Goal: Task Accomplishment & Management: Use online tool/utility

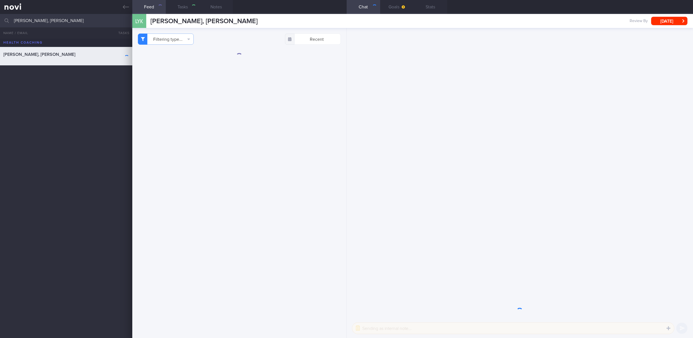
select select "6"
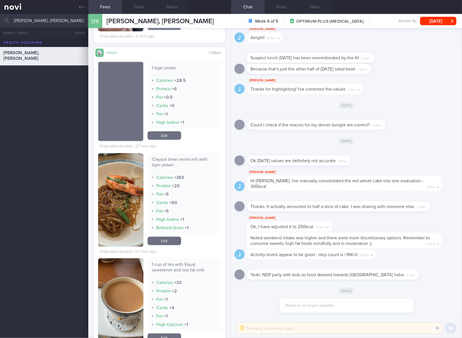
scroll to position [465, 0]
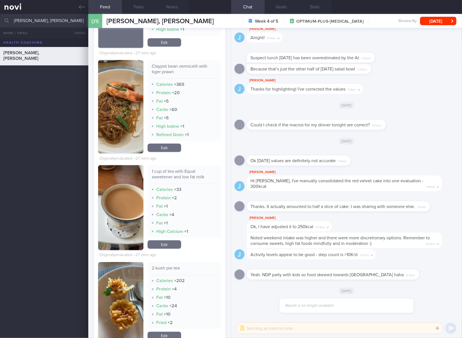
click at [182, 63] on div "Claypot bean vermicelli with tiger prawn Calories × 365 Protein × 20 Fat × 5 Ca…" at bounding box center [183, 100] width 73 height 81
copy div "Claypot bean vermicelli with tiger prawn"
click at [123, 113] on button "button" at bounding box center [120, 106] width 45 height 93
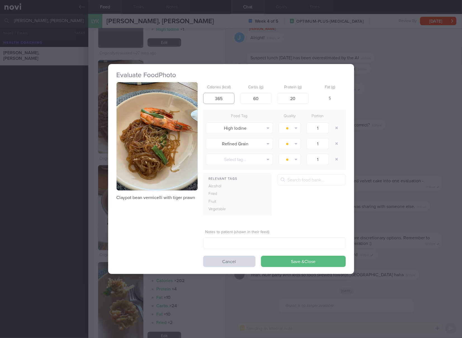
click at [224, 95] on input "365" at bounding box center [219, 98] width 32 height 11
type input "3"
type input "205"
type input "3"
type input "4"
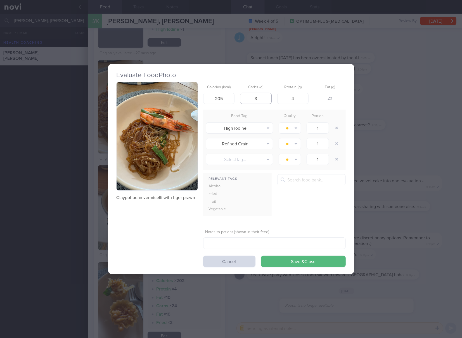
click at [267, 100] on input "3" at bounding box center [256, 98] width 32 height 11
type input "36"
click at [261, 256] on button "Save & Close" at bounding box center [303, 261] width 85 height 11
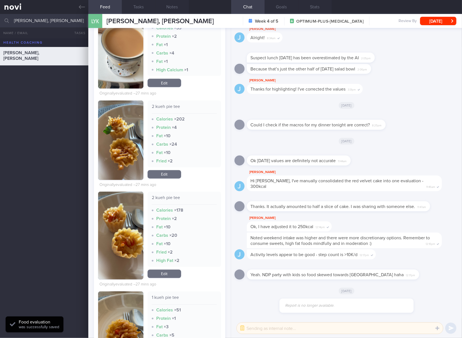
scroll to position [651, 0]
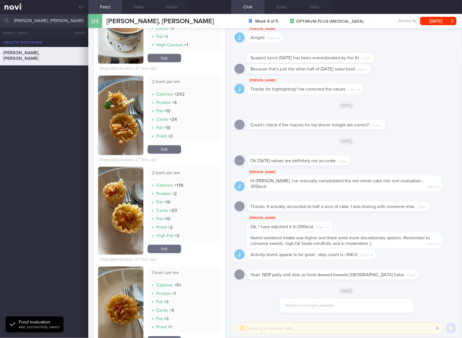
click at [168, 82] on div "2 kueh pie tee" at bounding box center [184, 84] width 65 height 10
copy div "2 kueh pie tee"
click at [167, 147] on link "Edit" at bounding box center [164, 149] width 34 height 8
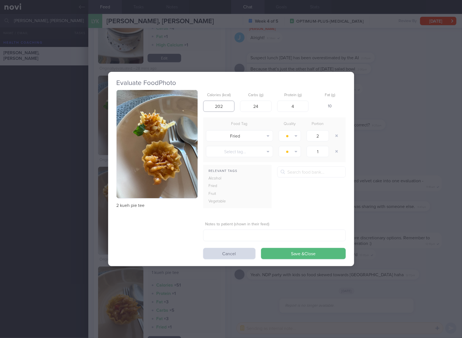
drag, startPoint x: 228, startPoint y: 102, endPoint x: 206, endPoint y: 103, distance: 22.4
click at [206, 103] on input "202" at bounding box center [219, 106] width 32 height 11
type input "176"
type input "14"
type input "3"
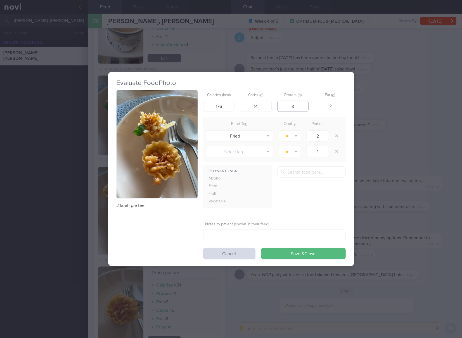
click at [261, 248] on button "Save & Close" at bounding box center [303, 253] width 85 height 11
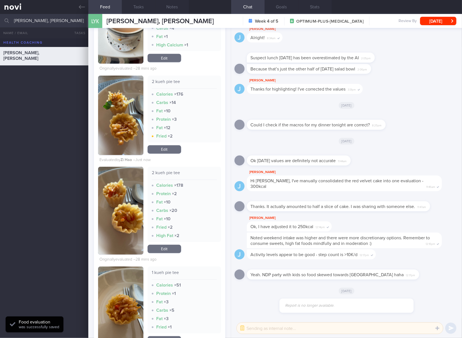
click at [169, 248] on link "Edit" at bounding box center [164, 249] width 34 height 8
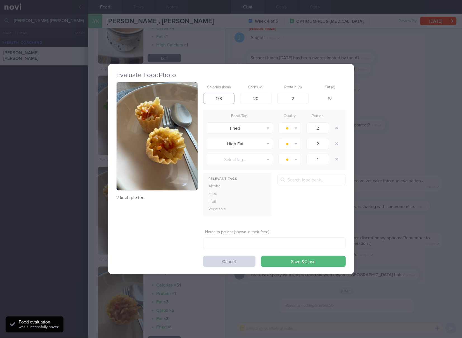
drag, startPoint x: 225, startPoint y: 100, endPoint x: 215, endPoint y: 100, distance: 9.8
click at [215, 100] on input "178" at bounding box center [219, 98] width 32 height 11
type input "176"
type input "14"
type input "3"
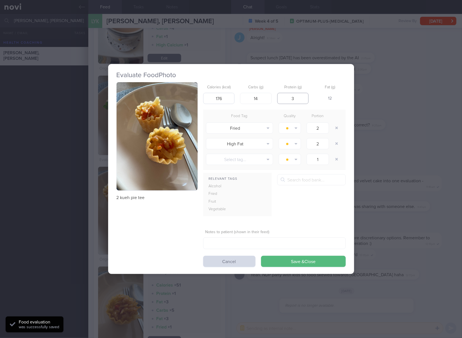
click at [261, 256] on button "Save & Close" at bounding box center [303, 261] width 85 height 11
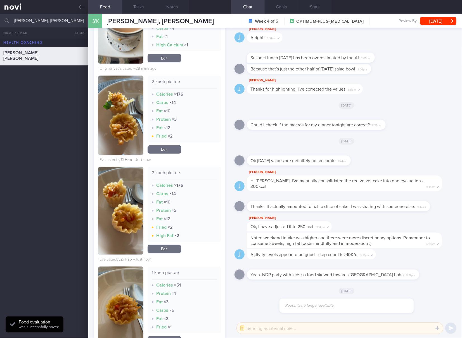
scroll to position [744, 0]
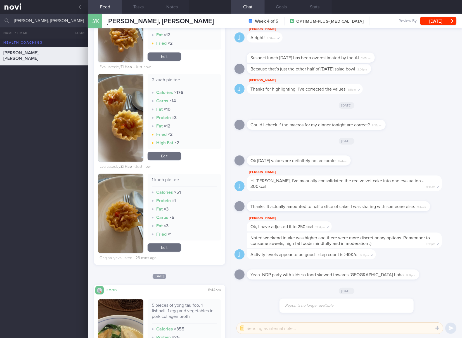
click at [173, 250] on link "Edit" at bounding box center [164, 247] width 34 height 8
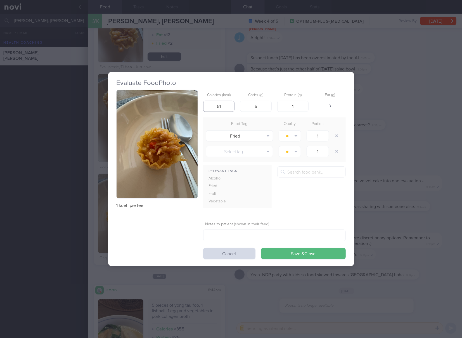
click at [230, 104] on input "51" at bounding box center [219, 106] width 32 height 11
type input "5"
type input "88"
type input "7"
click at [261, 248] on button "Save & Close" at bounding box center [303, 253] width 85 height 11
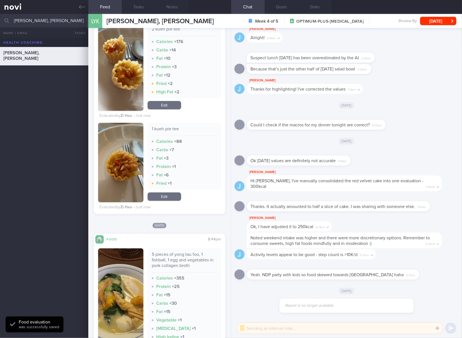
scroll to position [838, 0]
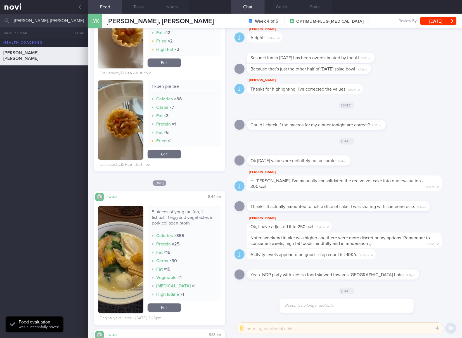
click at [185, 217] on div "5 pieces of yong tau foo, 1 fishball, 1 egg and vegetables in pork collagen bro…" at bounding box center [184, 219] width 65 height 21
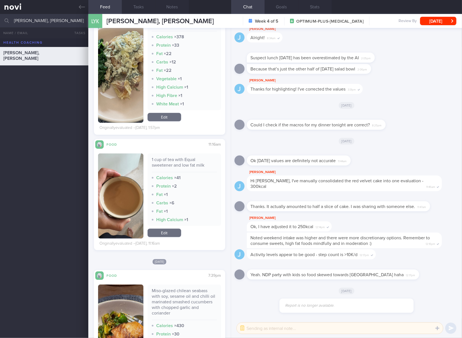
scroll to position [1396, 0]
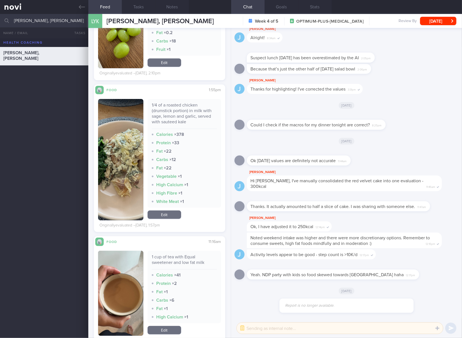
click at [172, 111] on div "1/4 of a roasted chicken (drumstick portion) in milk with sage, lemon and garli…" at bounding box center [184, 115] width 65 height 27
copy div "1/4 of a roasted chicken (drumstick portion) in milk with sage, lemon and garli…"
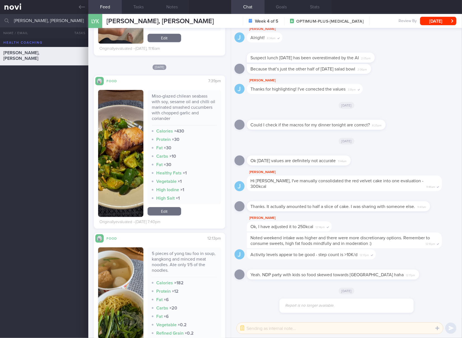
scroll to position [1768, 0]
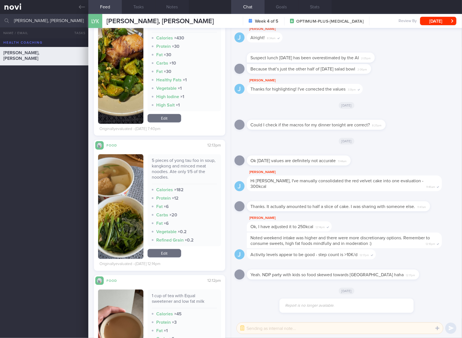
click at [190, 164] on div "5 pieces of yong tau foo in soup, kangkong and minced meat noodles. Ate only 1/…" at bounding box center [184, 170] width 65 height 27
copy div "5 pieces of yong tau foo in soup, kangkong and minced meat noodles. Ate only 1/…"
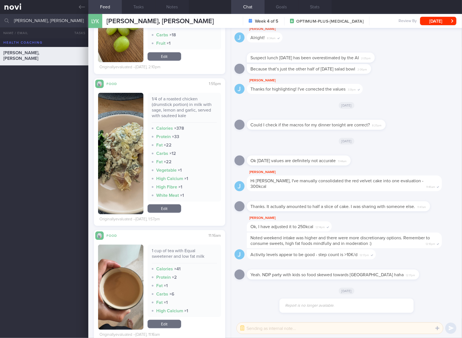
scroll to position [1396, 0]
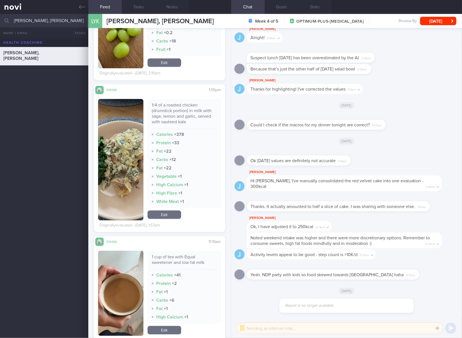
click at [173, 217] on link "Edit" at bounding box center [164, 214] width 34 height 8
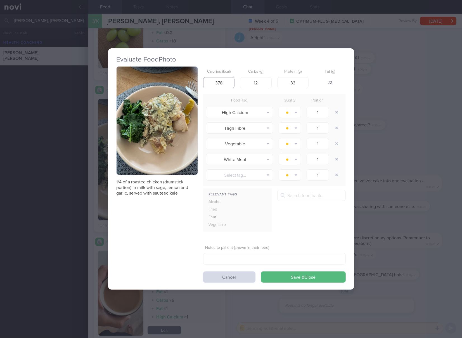
click at [228, 80] on input "378" at bounding box center [219, 82] width 32 height 11
type input "315"
type input "2"
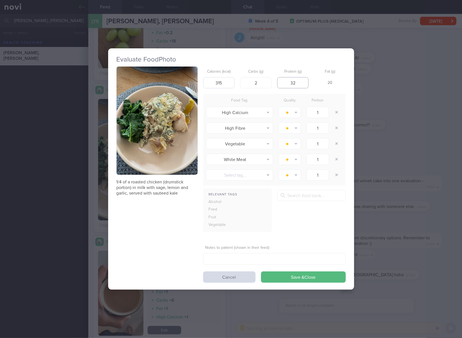
type input "32"
click at [261, 271] on button "Save & Close" at bounding box center [303, 276] width 85 height 11
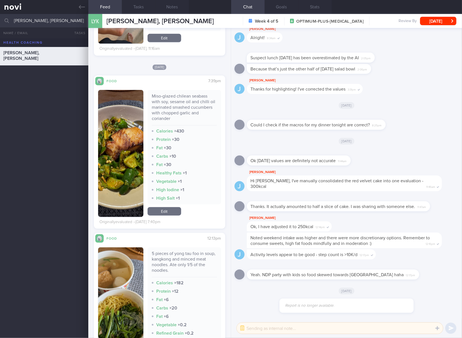
scroll to position [1768, 0]
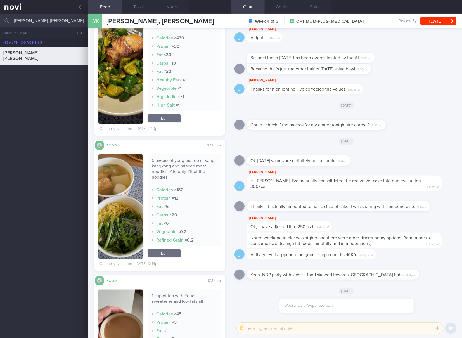
click at [169, 257] on link "Edit" at bounding box center [164, 253] width 34 height 8
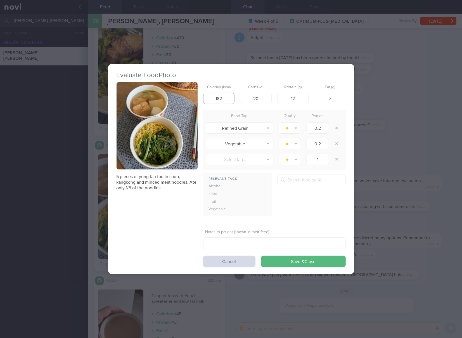
click at [217, 100] on input "182" at bounding box center [219, 98] width 32 height 11
type input "2943820"
click at [261, 256] on button "Save & Close" at bounding box center [303, 261] width 85 height 11
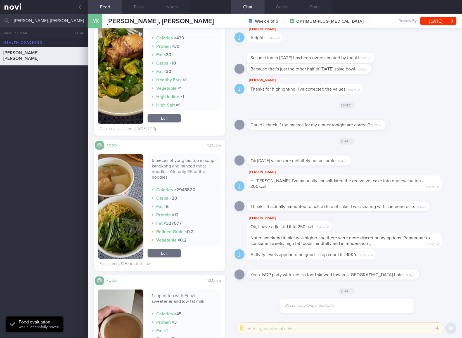
click at [167, 254] on link "Edit" at bounding box center [164, 253] width 34 height 8
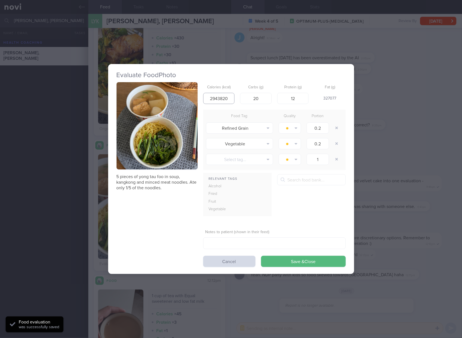
click at [216, 98] on input "2943820" at bounding box center [219, 98] width 32 height 11
type input "294"
type input "38"
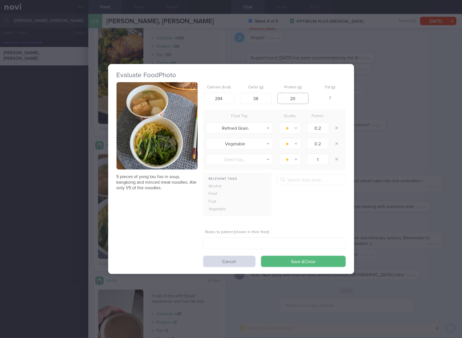
type input "20"
click at [261, 256] on button "Save & Close" at bounding box center [303, 261] width 85 height 11
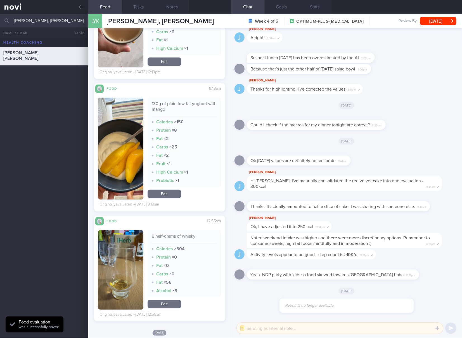
scroll to position [2048, 0]
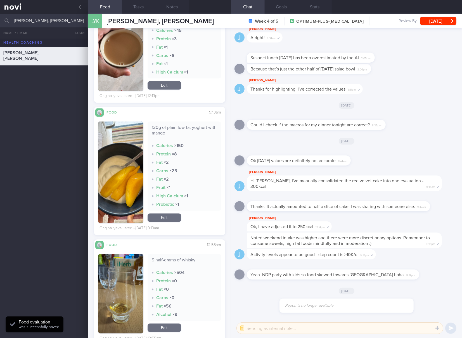
click at [178, 130] on div "130g of plain low fat yoghurt with mango" at bounding box center [184, 132] width 65 height 15
copy div "130g of plain low fat yoghurt with mango"
click at [174, 219] on link "Edit" at bounding box center [164, 217] width 34 height 8
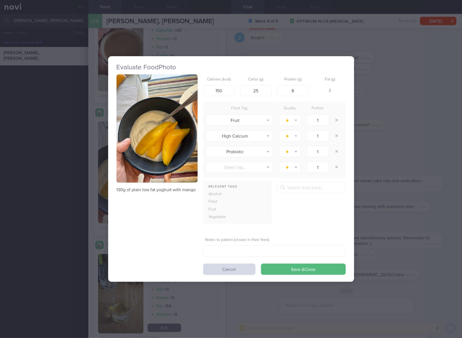
click at [224, 84] on div "Calories (kcal) 150" at bounding box center [219, 85] width 32 height 22
click at [224, 86] on input "150" at bounding box center [219, 90] width 32 height 11
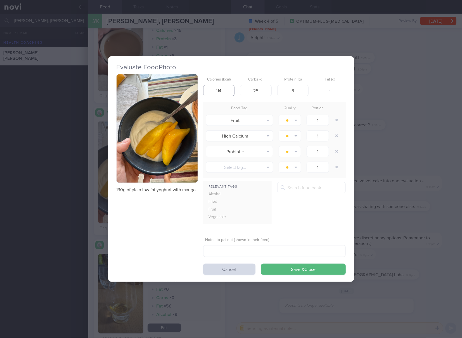
type input "114"
type input "17"
type input "7"
click at [261, 263] on button "Save & Close" at bounding box center [303, 268] width 85 height 11
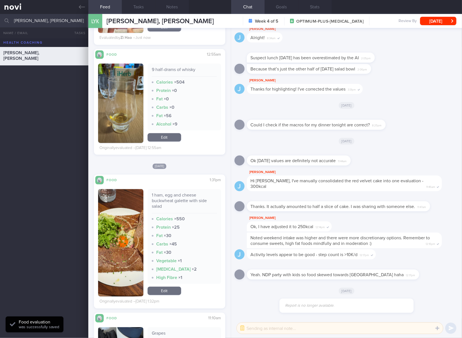
scroll to position [2327, 0]
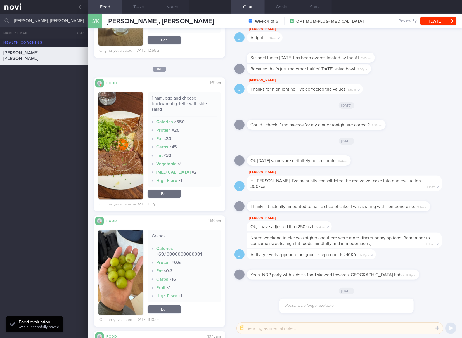
click at [178, 104] on div "1 ham, egg and cheese buckwheat galette with side salad" at bounding box center [184, 105] width 65 height 21
copy div "1 ham, egg and cheese buckwheat galette with side salad"
click at [160, 305] on link "Edit" at bounding box center [164, 309] width 34 height 8
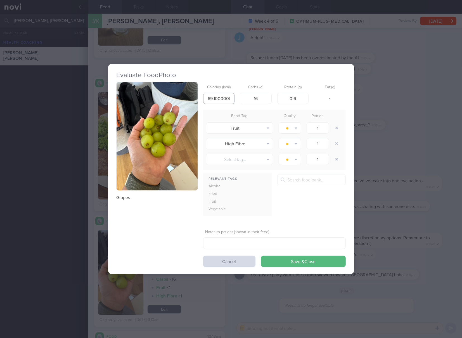
click at [231, 102] on input "69.10000000000001" at bounding box center [219, 98] width 32 height 11
click at [224, 95] on input "69.10000000000001" at bounding box center [219, 98] width 32 height 11
type input "69"
click at [261, 256] on button "Save & Close" at bounding box center [303, 261] width 85 height 11
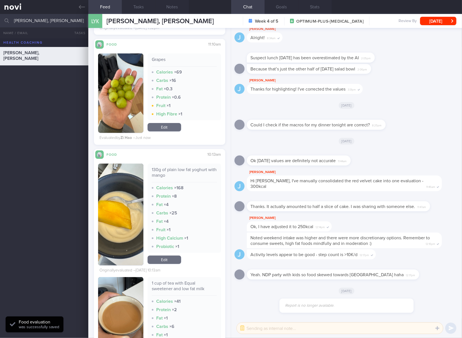
scroll to position [2606, 0]
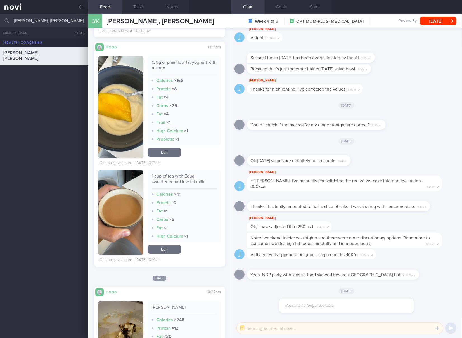
click at [166, 152] on link "Edit" at bounding box center [164, 152] width 34 height 8
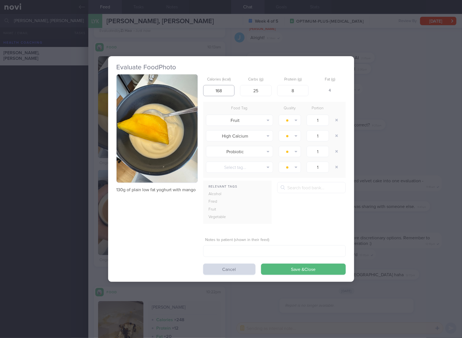
click at [221, 88] on input "168" at bounding box center [219, 90] width 32 height 11
type input "114"
type input "17"
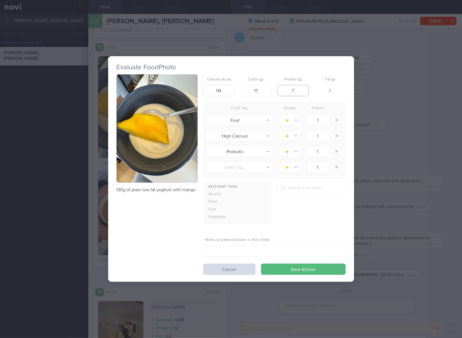
type input "7"
click at [261, 263] on button "Save & Close" at bounding box center [303, 268] width 85 height 11
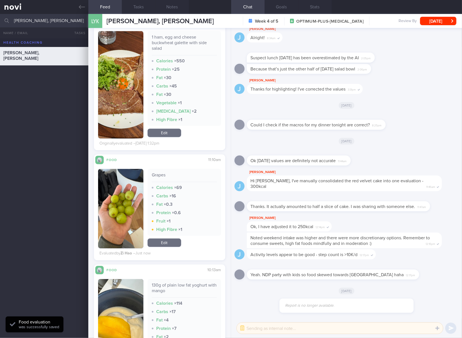
scroll to position [2323, 0]
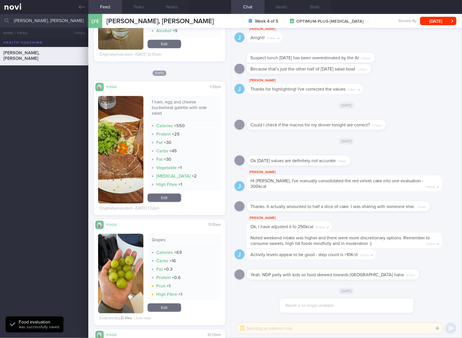
click at [170, 200] on link "Edit" at bounding box center [164, 197] width 34 height 8
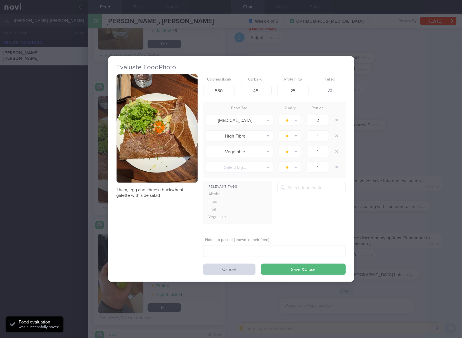
click at [384, 166] on div "Evaluate Food Photo 1 ham, egg and cheese buckwheat galette with side salad Cal…" at bounding box center [231, 169] width 462 height 338
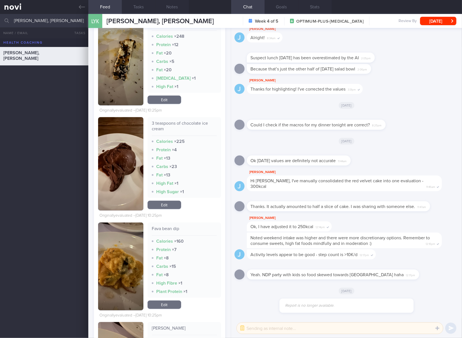
scroll to position [2788, 0]
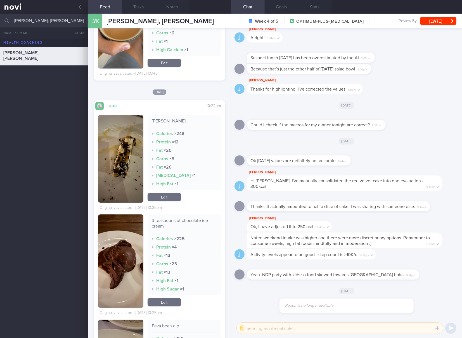
click at [121, 170] on button "button" at bounding box center [120, 159] width 45 height 88
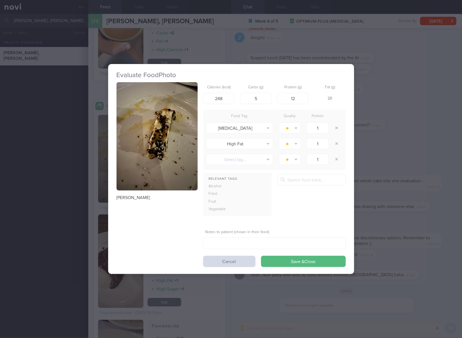
click at [154, 122] on img "button" at bounding box center [156, 136] width 81 height 108
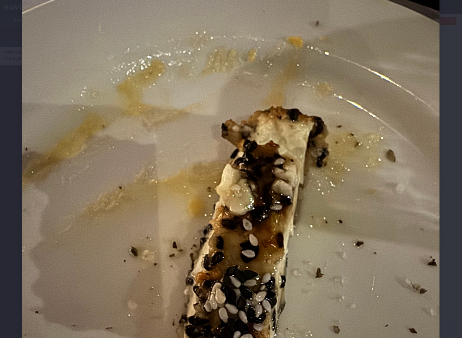
scroll to position [93, 0]
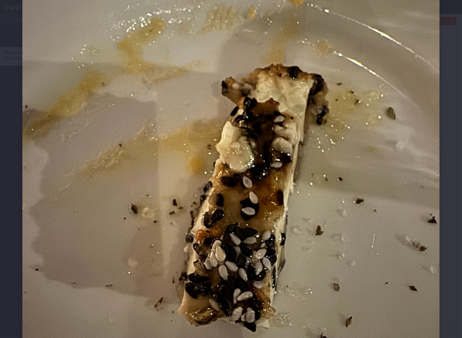
click at [289, 167] on img at bounding box center [230, 207] width 417 height 556
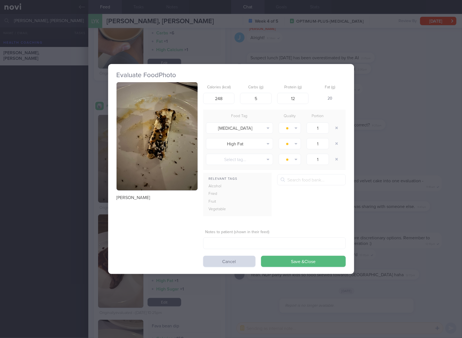
click at [140, 196] on p "[PERSON_NAME]" at bounding box center [156, 198] width 81 height 6
copy div "[PERSON_NAME]"
click at [396, 219] on div "Evaluate Food Photo [PERSON_NAME] Calories (kcal) 248 Carbs (g) 5 Protein (g) 1…" at bounding box center [231, 169] width 462 height 338
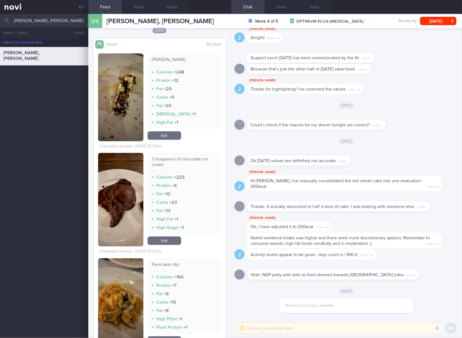
scroll to position [2881, 0]
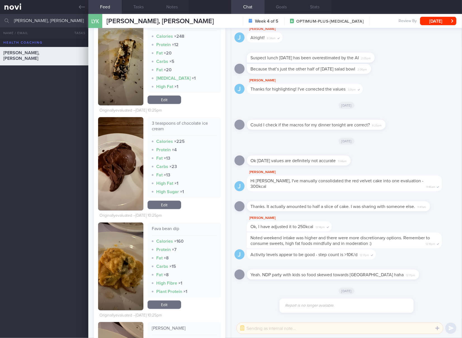
click at [187, 123] on div "3 teaspoons of chocolate ice cream" at bounding box center [184, 127] width 65 height 15
copy div "3 teaspoons of chocolate ice cream"
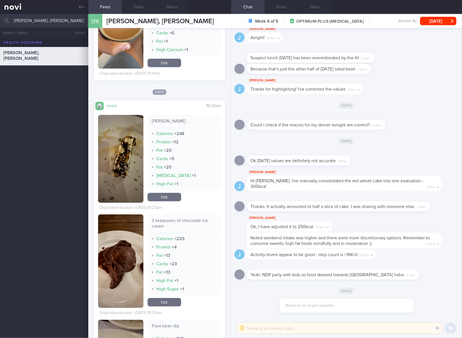
click at [171, 202] on div "[PERSON_NAME] Calories × 248 Protein × 12 Fat × 20 Carbs × 5 Fat × 20 [MEDICAL_…" at bounding box center [183, 159] width 73 height 88
click at [171, 199] on link "Edit" at bounding box center [164, 197] width 34 height 8
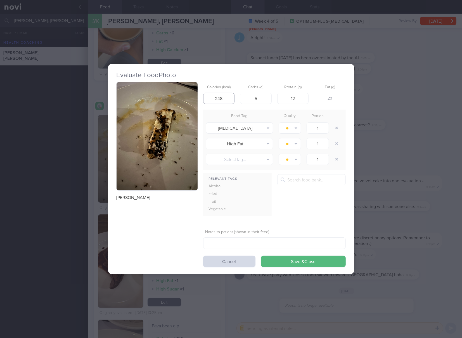
click at [220, 101] on input "248" at bounding box center [219, 98] width 32 height 11
type input "132"
type input "7"
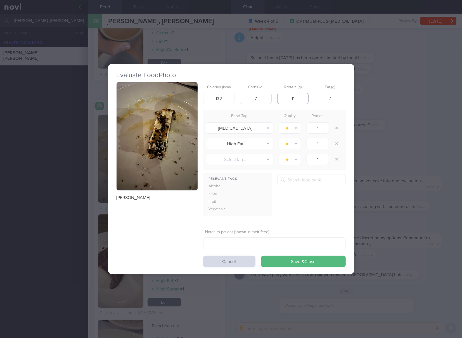
type input "11"
click at [263, 98] on input "7" at bounding box center [256, 98] width 32 height 11
type input "2"
type input "7"
click at [261, 256] on button "Save & Close" at bounding box center [303, 261] width 85 height 11
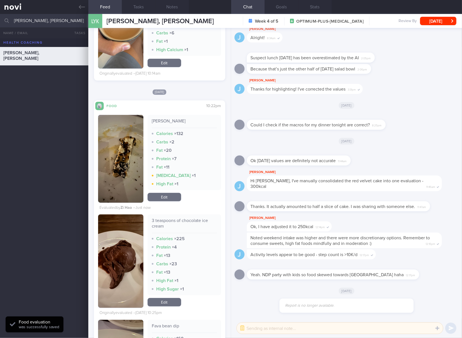
click at [186, 221] on div "3 teaspoons of chocolate ice cream" at bounding box center [184, 225] width 65 height 15
copy div "3 teaspoons of chocolate ice cream"
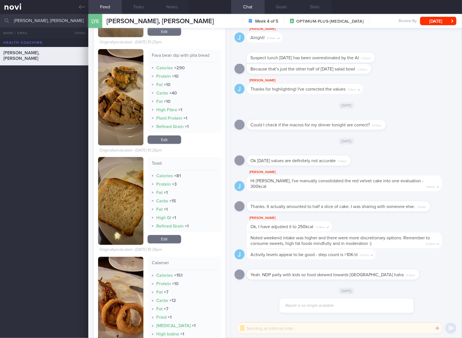
scroll to position [3161, 0]
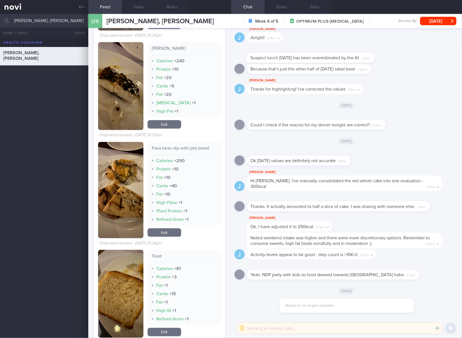
click at [172, 125] on link "Edit" at bounding box center [164, 124] width 34 height 8
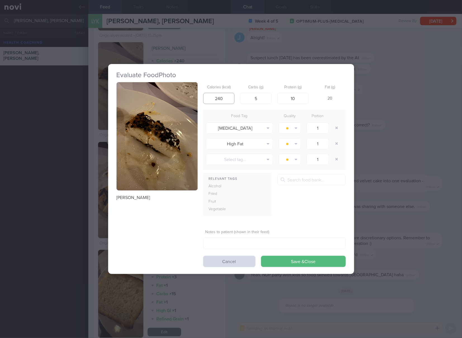
click at [219, 93] on input "240" at bounding box center [219, 98] width 32 height 11
type input "132"
type input "2"
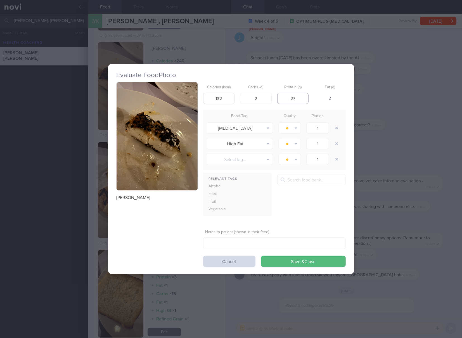
type input "27"
click at [261, 256] on button "Save & Close" at bounding box center [303, 261] width 85 height 11
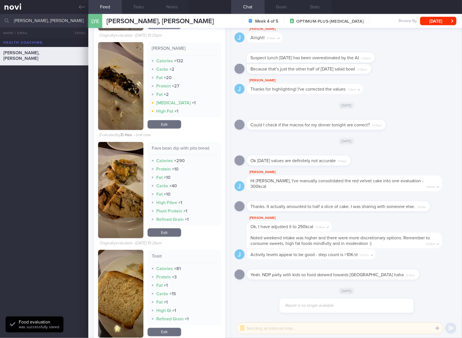
click at [159, 124] on link "Edit" at bounding box center [164, 124] width 34 height 8
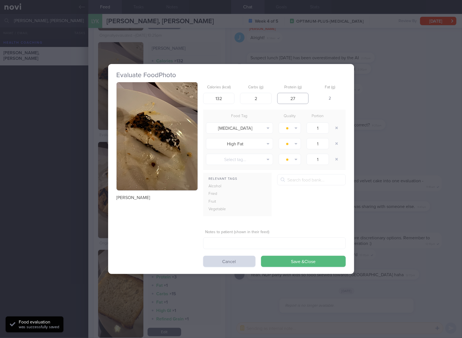
click at [295, 99] on input "27" at bounding box center [293, 98] width 32 height 11
type input "2"
type input "7"
click at [261, 256] on button "Save & Close" at bounding box center [303, 261] width 85 height 11
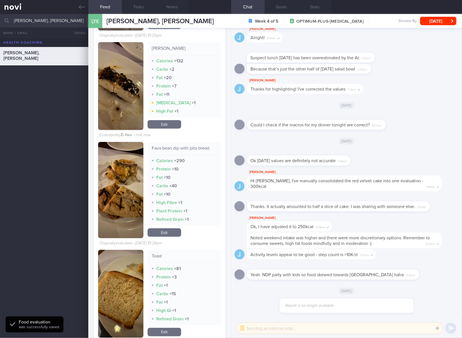
click at [194, 149] on div "Fava bean dip with pita bread" at bounding box center [184, 150] width 65 height 10
copy div "Fava bean dip with pita bread"
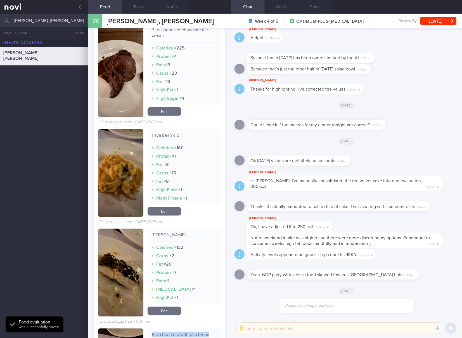
scroll to position [2881, 0]
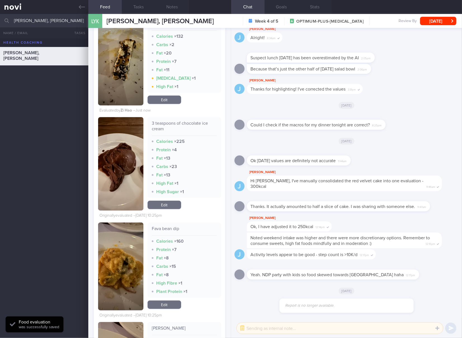
click at [173, 202] on link "Edit" at bounding box center [164, 204] width 34 height 8
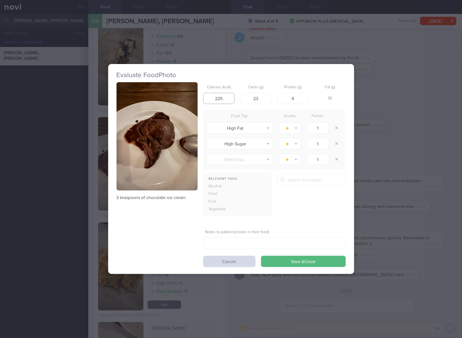
click at [223, 97] on input "225" at bounding box center [219, 98] width 32 height 11
type input "30"
type input "4"
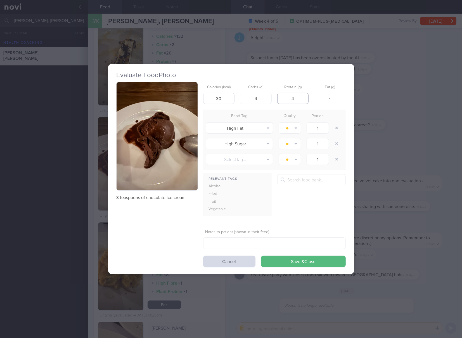
type input "0"
type input "1"
click at [261, 256] on button "Save & Close" at bounding box center [303, 261] width 85 height 11
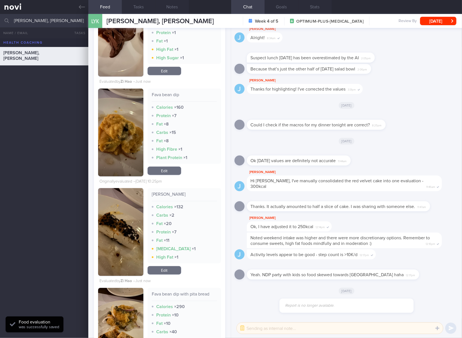
scroll to position [2974, 0]
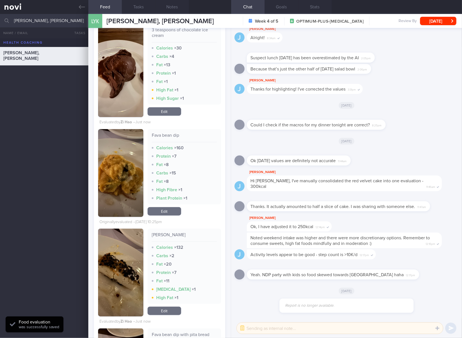
click at [134, 164] on button "button" at bounding box center [120, 173] width 45 height 88
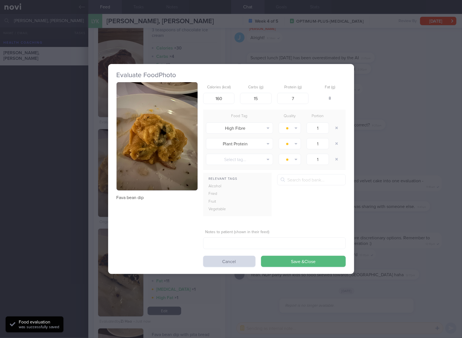
click at [150, 150] on img "button" at bounding box center [156, 136] width 81 height 108
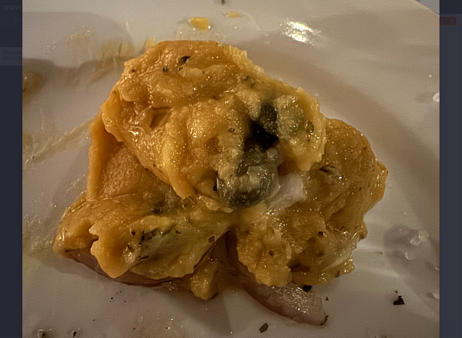
scroll to position [186, 0]
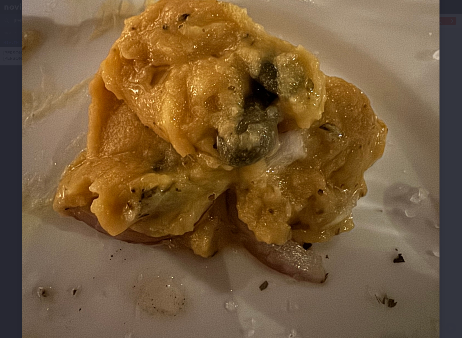
click at [235, 173] on img at bounding box center [230, 114] width 417 height 556
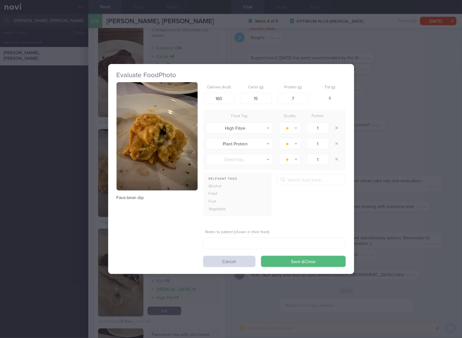
click at [197, 292] on div "Evaluate Food Photo Fava bean dip Calories (kcal) 160 Carbs (g) 15 Protein (g) …" at bounding box center [231, 169] width 246 height 338
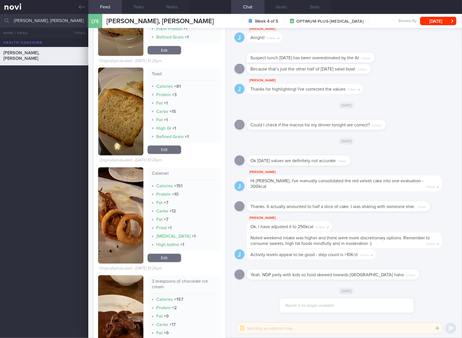
scroll to position [3347, 0]
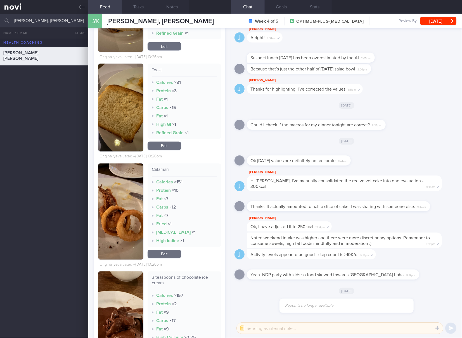
click at [130, 228] on button "button" at bounding box center [120, 211] width 45 height 96
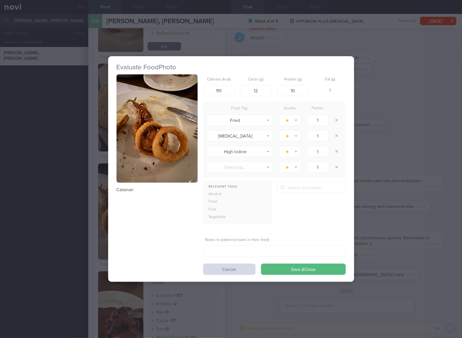
click at [171, 168] on img "button" at bounding box center [156, 128] width 81 height 108
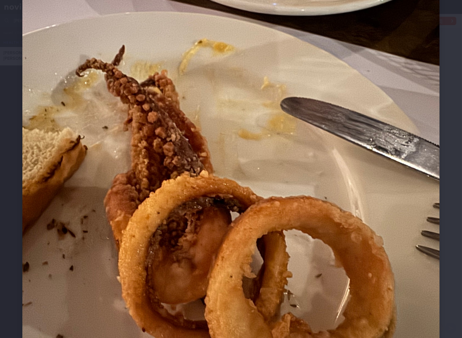
scroll to position [186, 0]
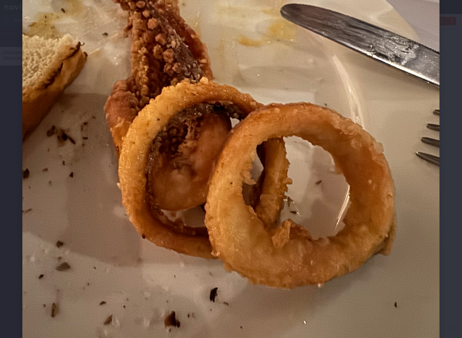
click at [248, 177] on img at bounding box center [230, 114] width 417 height 556
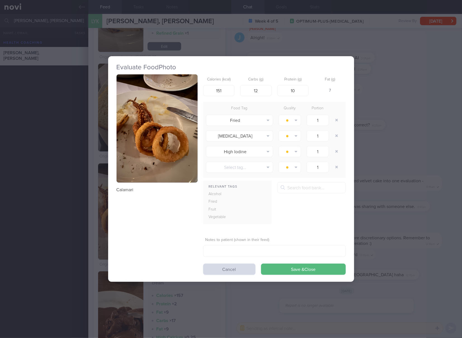
click at [383, 173] on div "Evaluate Food Photo [GEOGRAPHIC_DATA] Calories (kcal) 151 Carbs (g) 12 Protein …" at bounding box center [231, 169] width 462 height 338
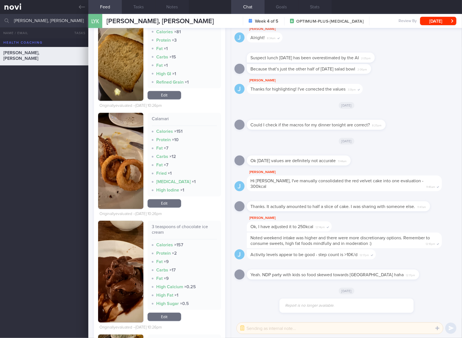
scroll to position [3440, 0]
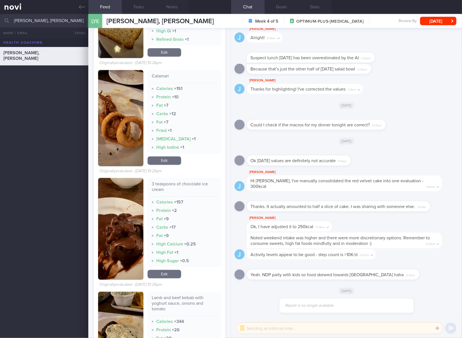
drag, startPoint x: 173, startPoint y: 275, endPoint x: 175, endPoint y: 261, distance: 14.1
click at [173, 275] on link "Edit" at bounding box center [164, 274] width 34 height 8
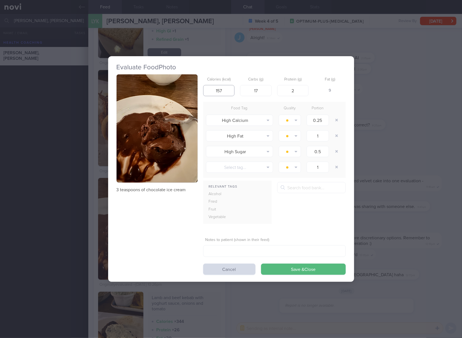
click at [225, 86] on input "157" at bounding box center [219, 90] width 32 height 11
drag, startPoint x: 225, startPoint y: 86, endPoint x: 209, endPoint y: 88, distance: 15.6
click at [209, 88] on input "157" at bounding box center [219, 90] width 32 height 11
type input "30"
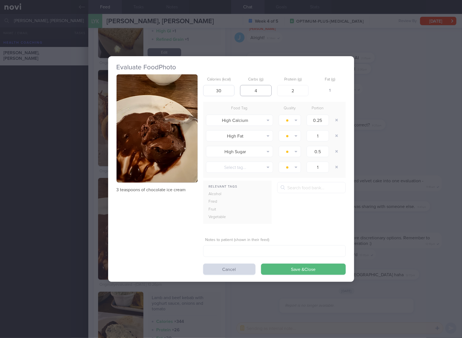
type input "4"
type input "1"
click at [261, 263] on button "Save & Close" at bounding box center [303, 268] width 85 height 11
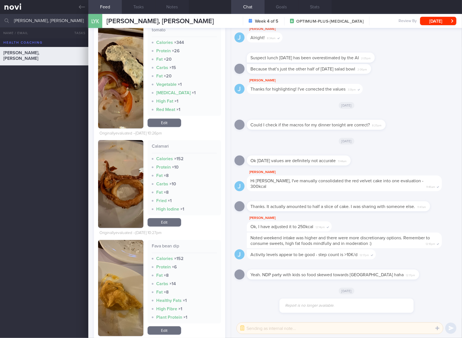
scroll to position [3812, 0]
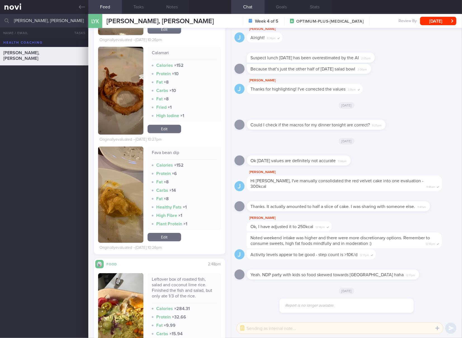
click at [168, 238] on link "Edit" at bounding box center [164, 237] width 34 height 8
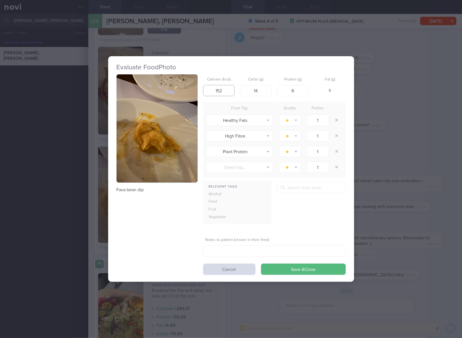
drag, startPoint x: 227, startPoint y: 89, endPoint x: 194, endPoint y: 94, distance: 32.7
click at [194, 94] on div "Fava bean dip Calories (kcal) 152 Carbs (g) 14 Protein (g) 6 Fat (g) 8 Food Tag…" at bounding box center [230, 174] width 229 height 200
type input "104"
type input "7"
type input "4"
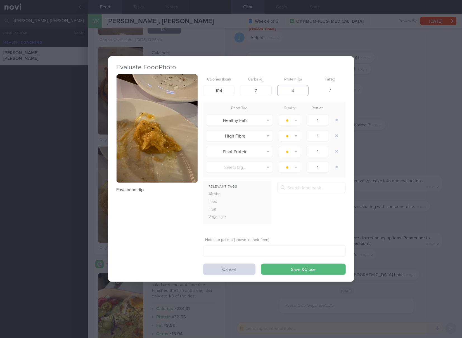
click at [261, 263] on button "Save & Close" at bounding box center [303, 268] width 85 height 11
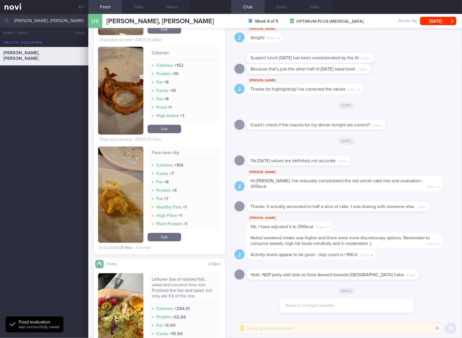
click at [173, 237] on link "Edit" at bounding box center [164, 237] width 34 height 8
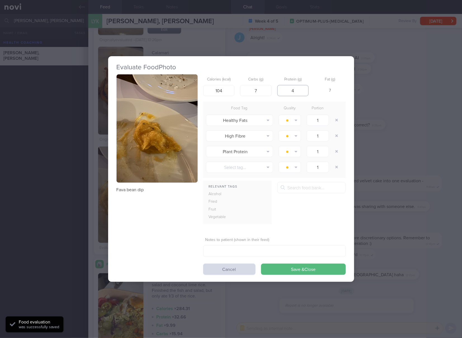
click at [296, 93] on input "4" at bounding box center [293, 90] width 32 height 11
type input "2"
click at [261, 263] on button "Save & Close" at bounding box center [303, 268] width 85 height 11
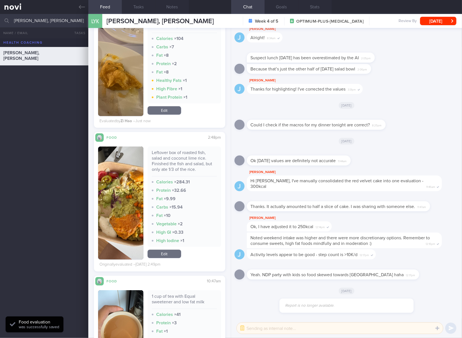
scroll to position [3998, 0]
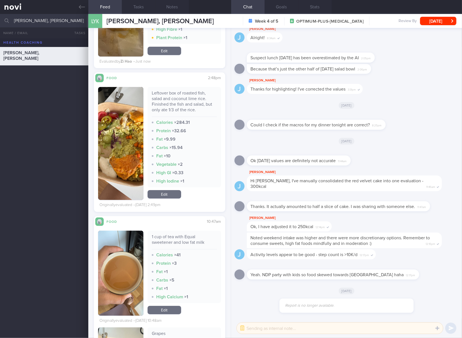
click at [180, 98] on div "Leftover box of roasted fish, salad and coconut lime rice. Finished the fish an…" at bounding box center [184, 103] width 65 height 27
click at [126, 145] on button "button" at bounding box center [120, 143] width 45 height 113
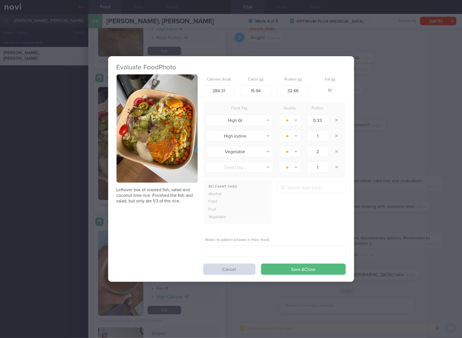
click at [168, 128] on img "button" at bounding box center [156, 128] width 81 height 108
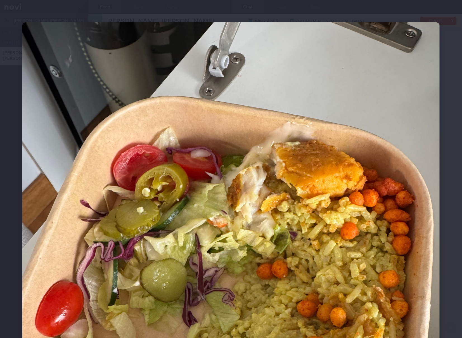
click at [317, 201] on img at bounding box center [230, 300] width 417 height 556
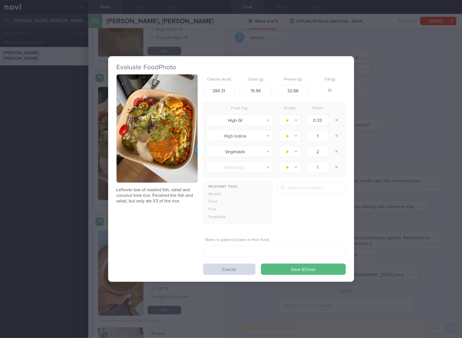
click at [389, 160] on div "Evaluate Food Photo Leftover box of roasted fish, salad and coconut lime rice. …" at bounding box center [231, 169] width 462 height 338
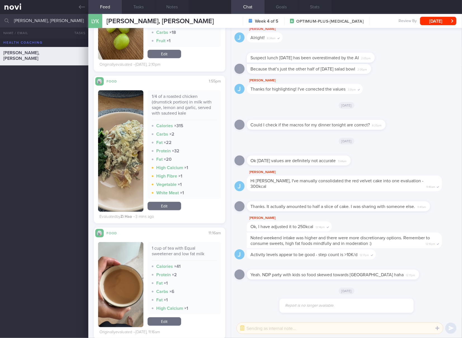
scroll to position [1396, 0]
